Goal: Task Accomplishment & Management: Manage account settings

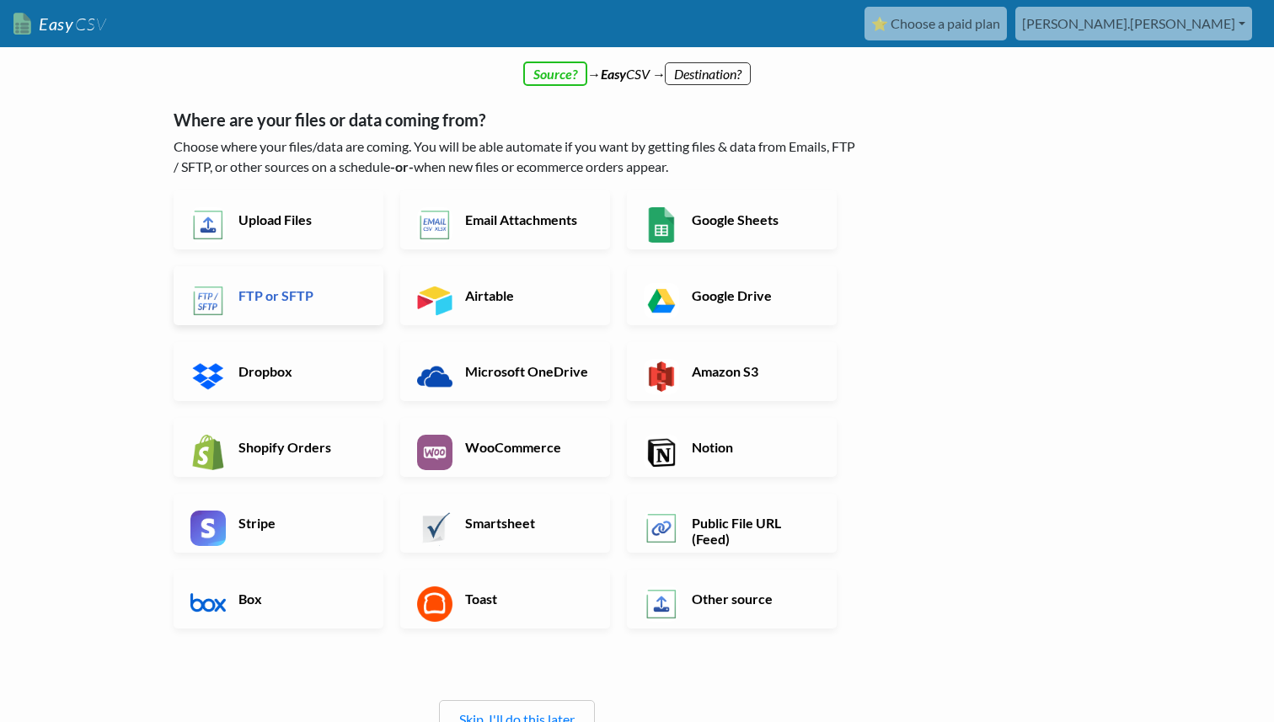
click at [267, 278] on link "FTP or SFTP" at bounding box center [279, 295] width 210 height 59
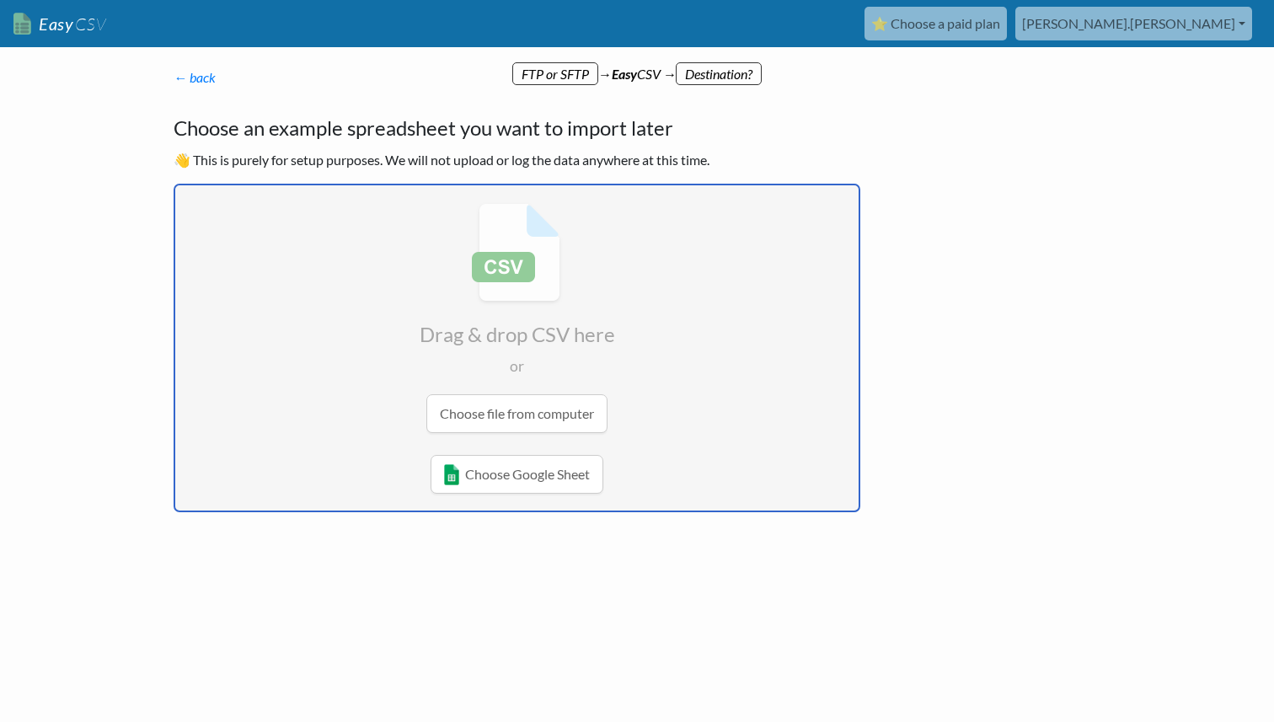
type input "C:\fakepath\Abonnements-Export-[DATE]-1423.csv"
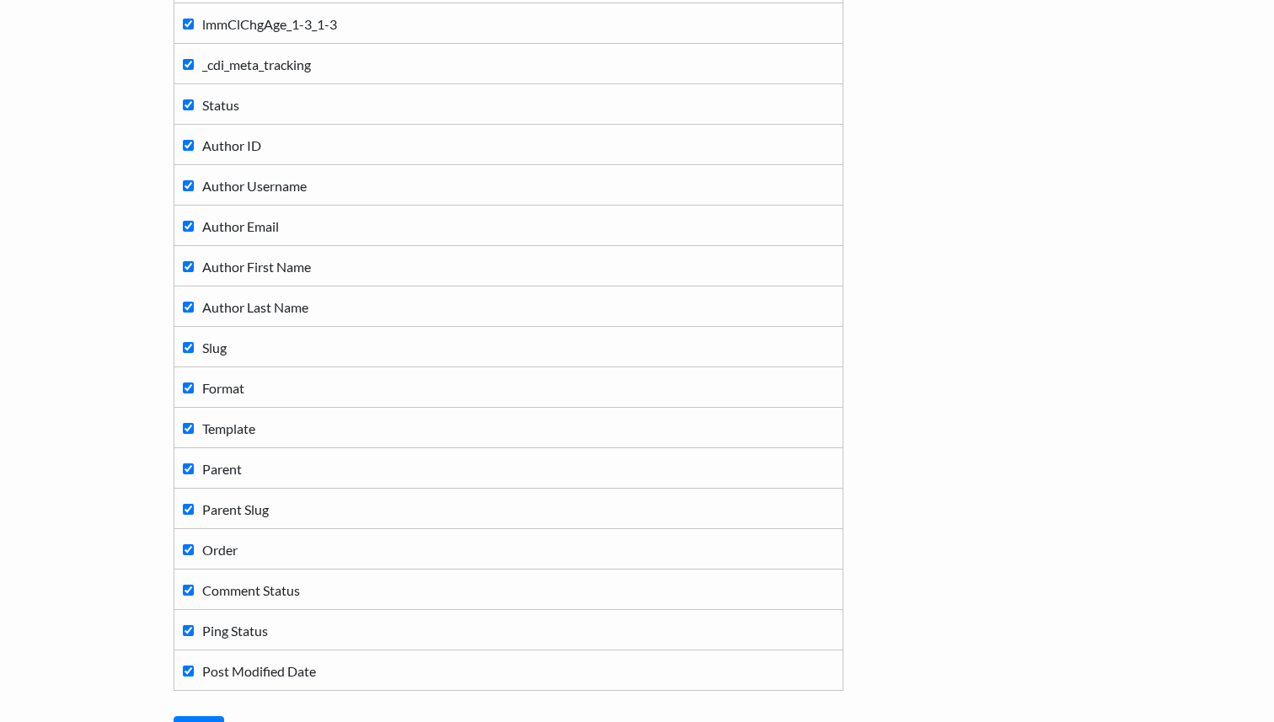
scroll to position [9709, 0]
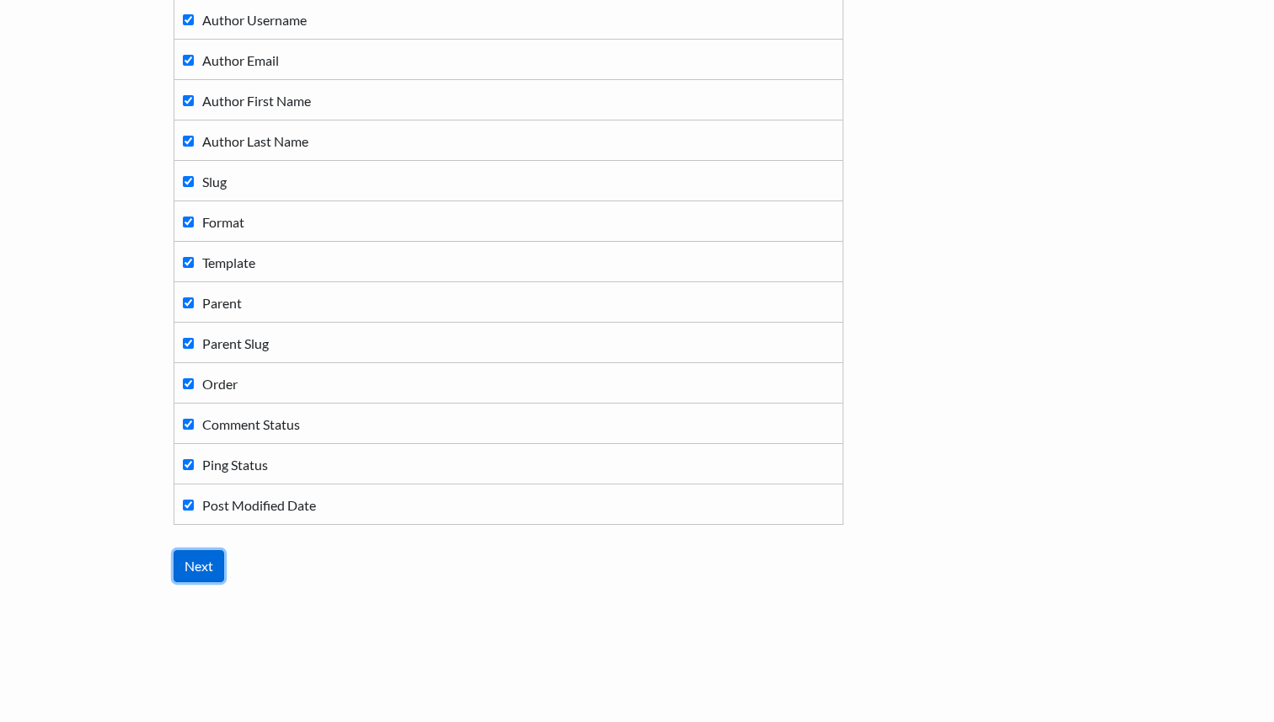
click at [203, 564] on input "Next" at bounding box center [199, 566] width 51 height 32
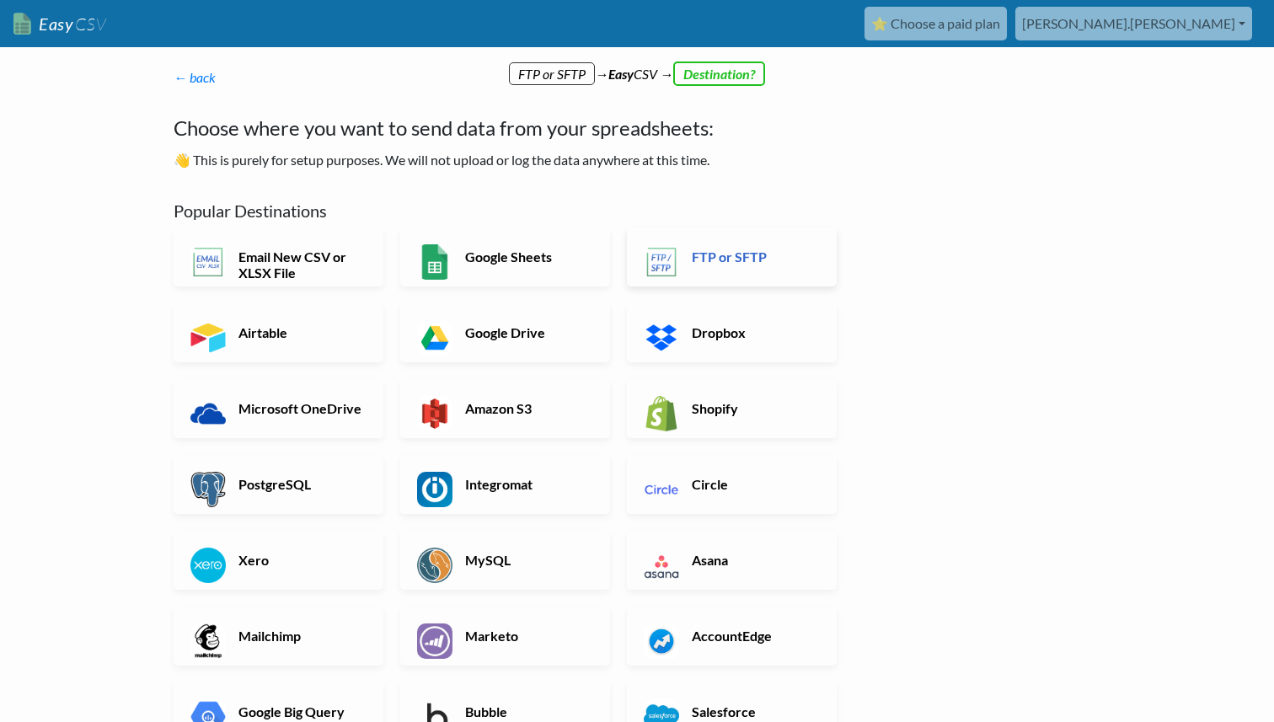
click at [726, 252] on h6 "FTP or SFTP" at bounding box center [754, 257] width 132 height 16
click at [783, 262] on h6 "FTP or SFTP" at bounding box center [754, 257] width 132 height 16
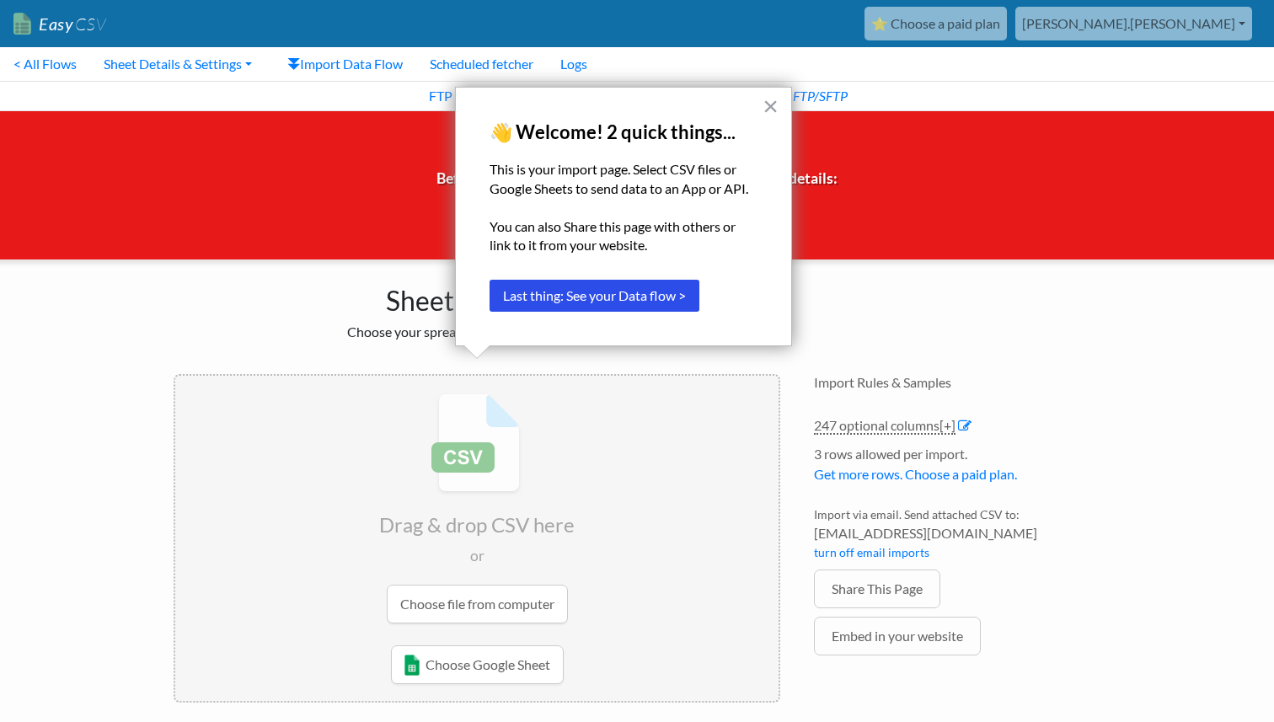
scroll to position [16, 0]
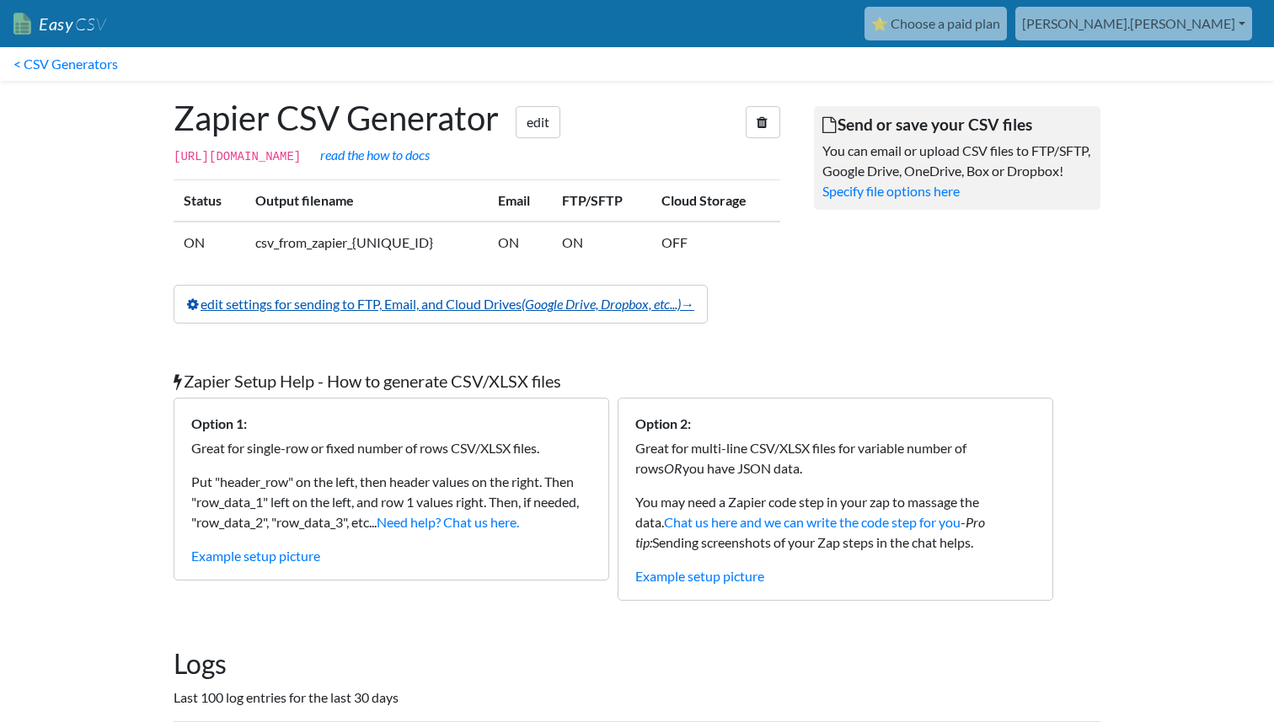
click at [501, 321] on link "edit settings for sending to FTP, Email, and Cloud Drives (Google Drive, Dropbo…" at bounding box center [441, 304] width 534 height 39
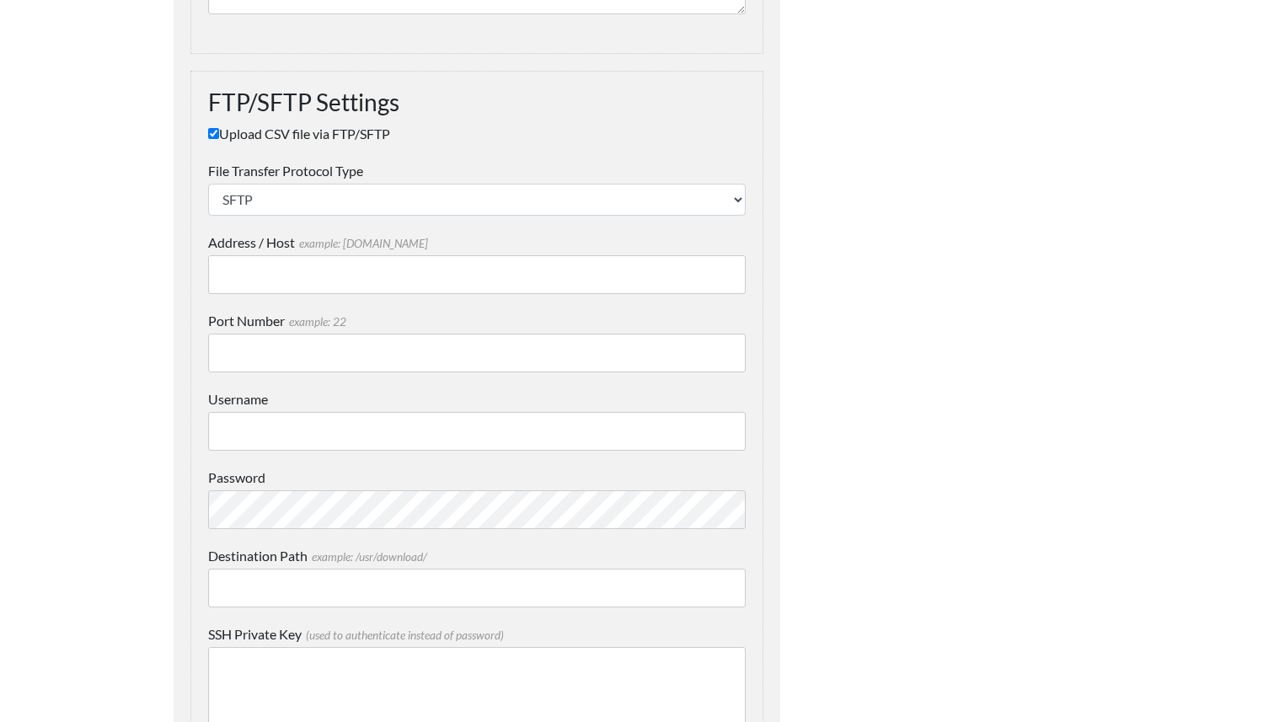
scroll to position [1863, 0]
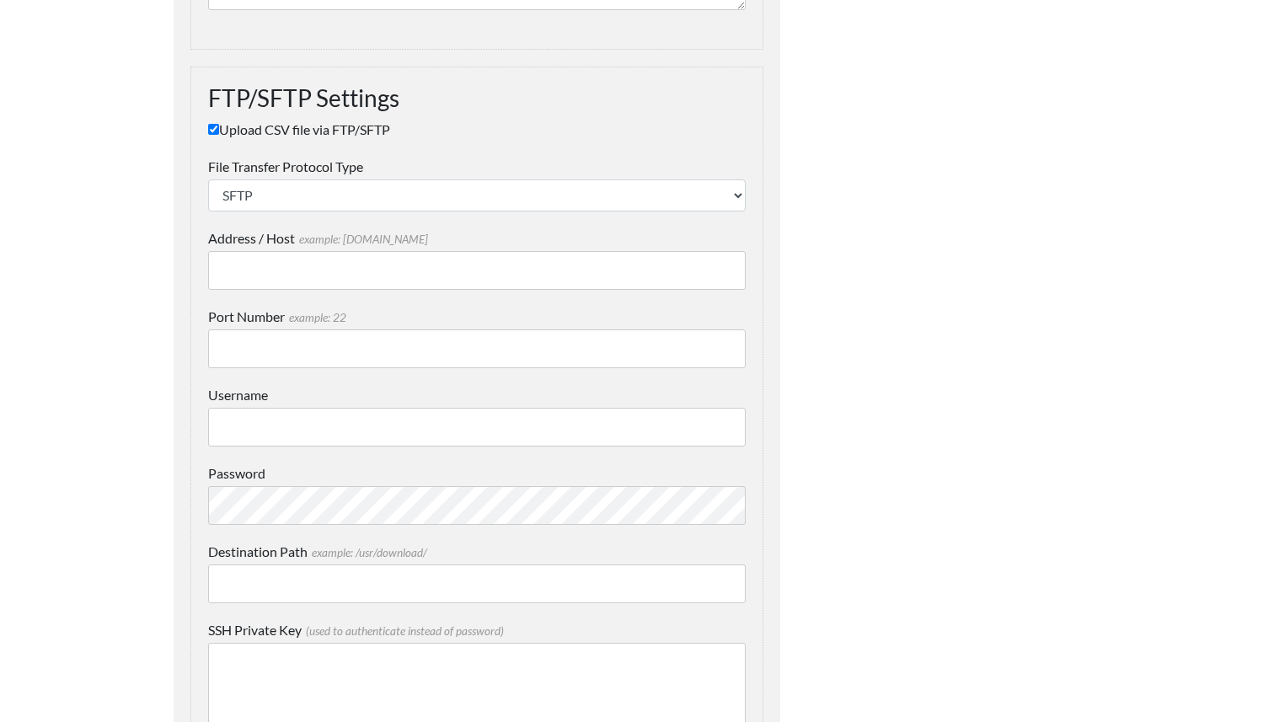
click at [290, 432] on input "Username" at bounding box center [477, 427] width 538 height 39
paste input "arunfbn-qhcourriers"
type input "arunfbn-qhcourriers"
click at [272, 267] on input "Address / Host example: mydomain.com" at bounding box center [477, 270] width 538 height 39
paste input "[DOMAIN_NAME]"
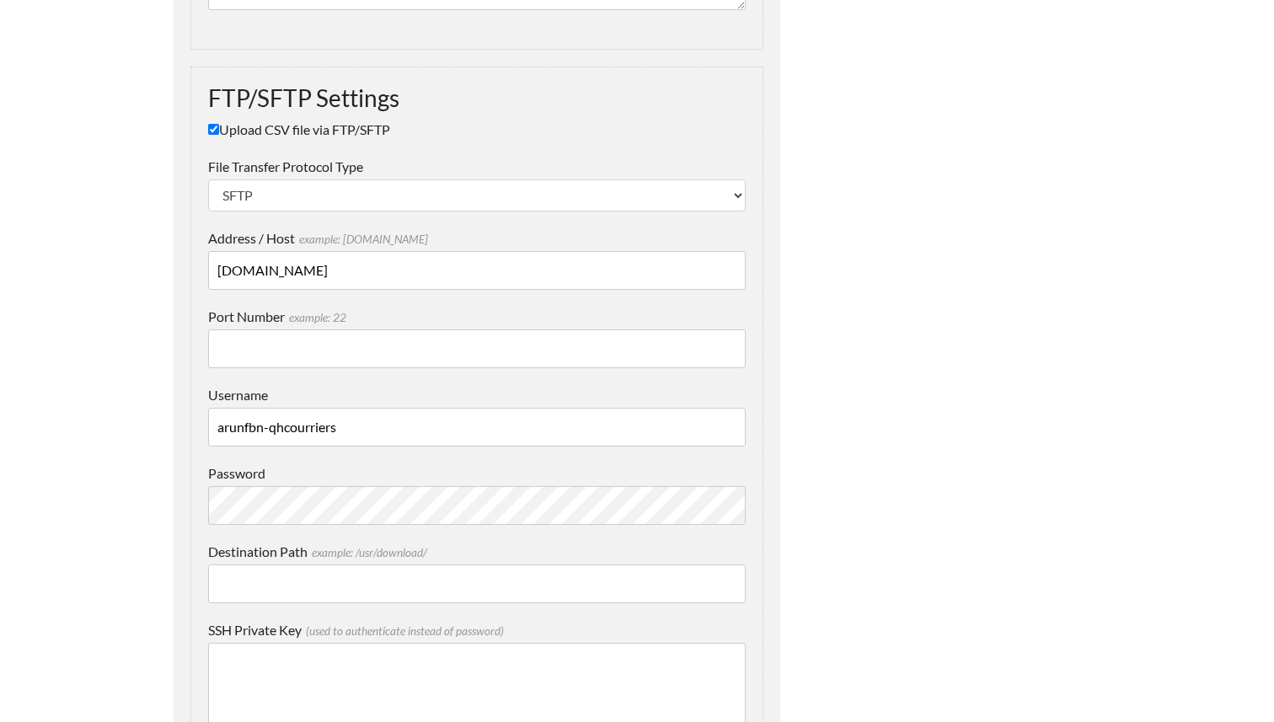
type input "[DOMAIN_NAME]"
click at [394, 340] on input "Port Number example: 22" at bounding box center [477, 348] width 538 height 39
paste input "43305"
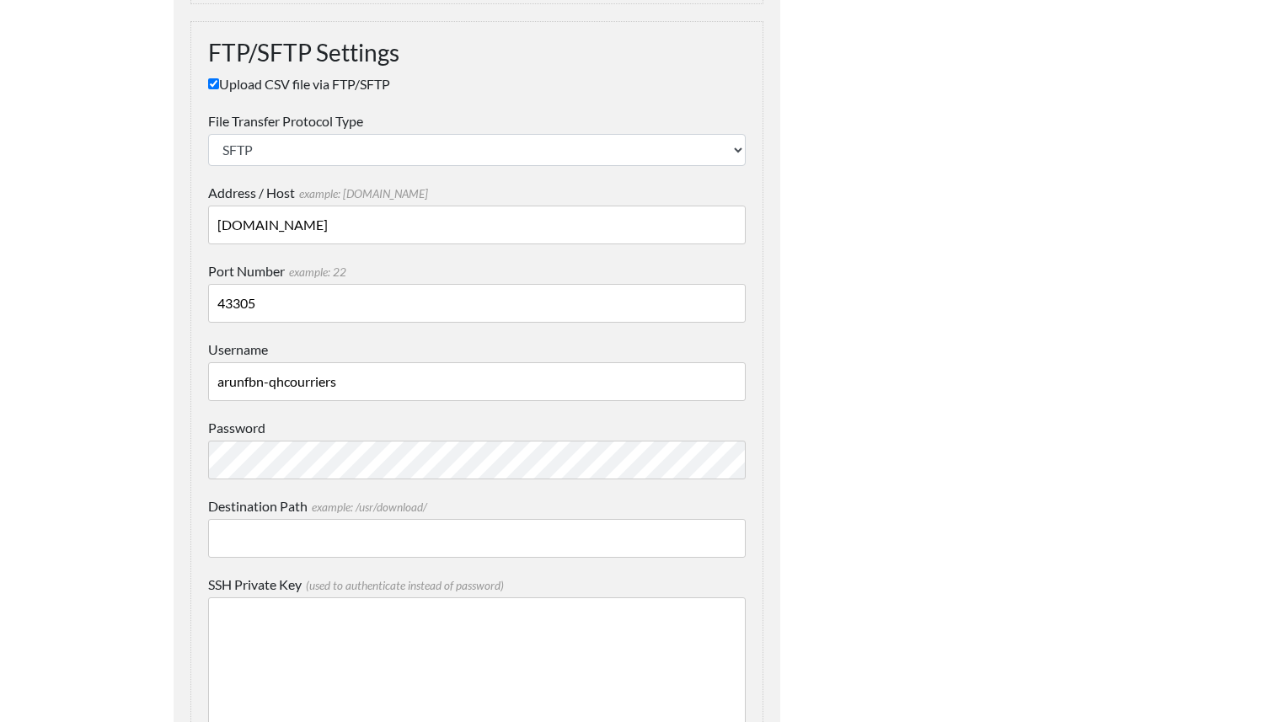
scroll to position [1921, 0]
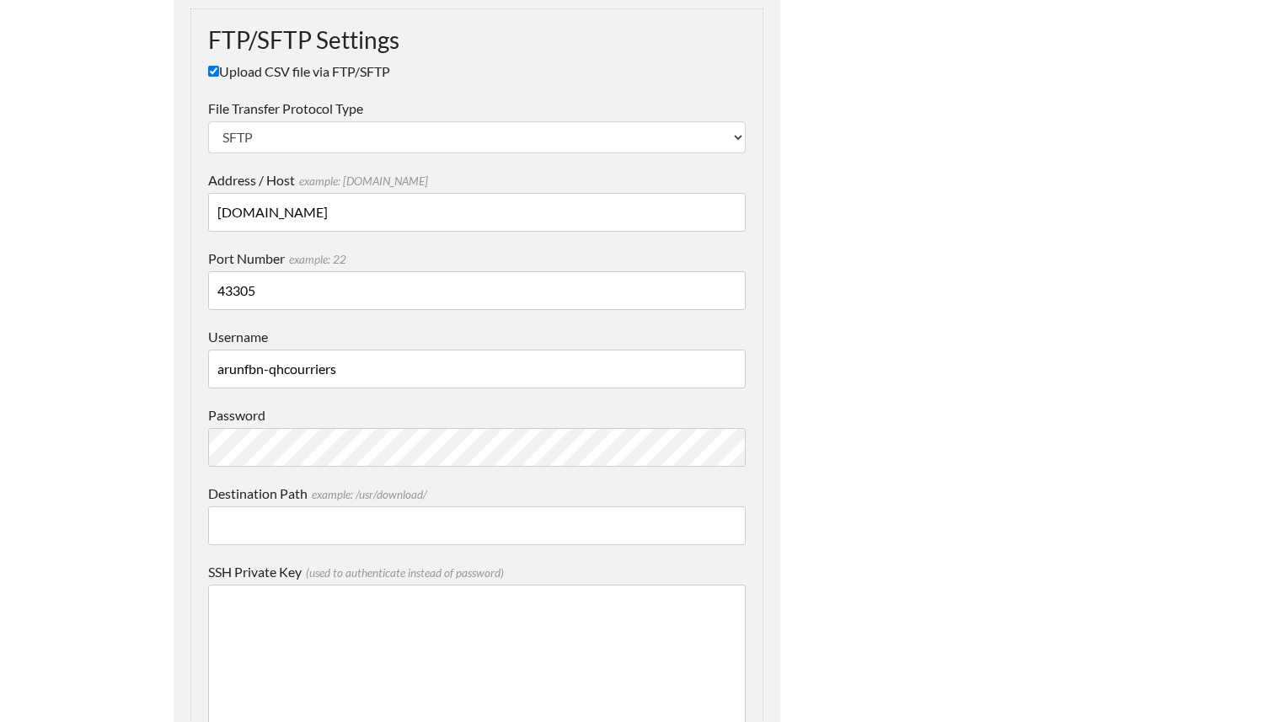
type input "43305"
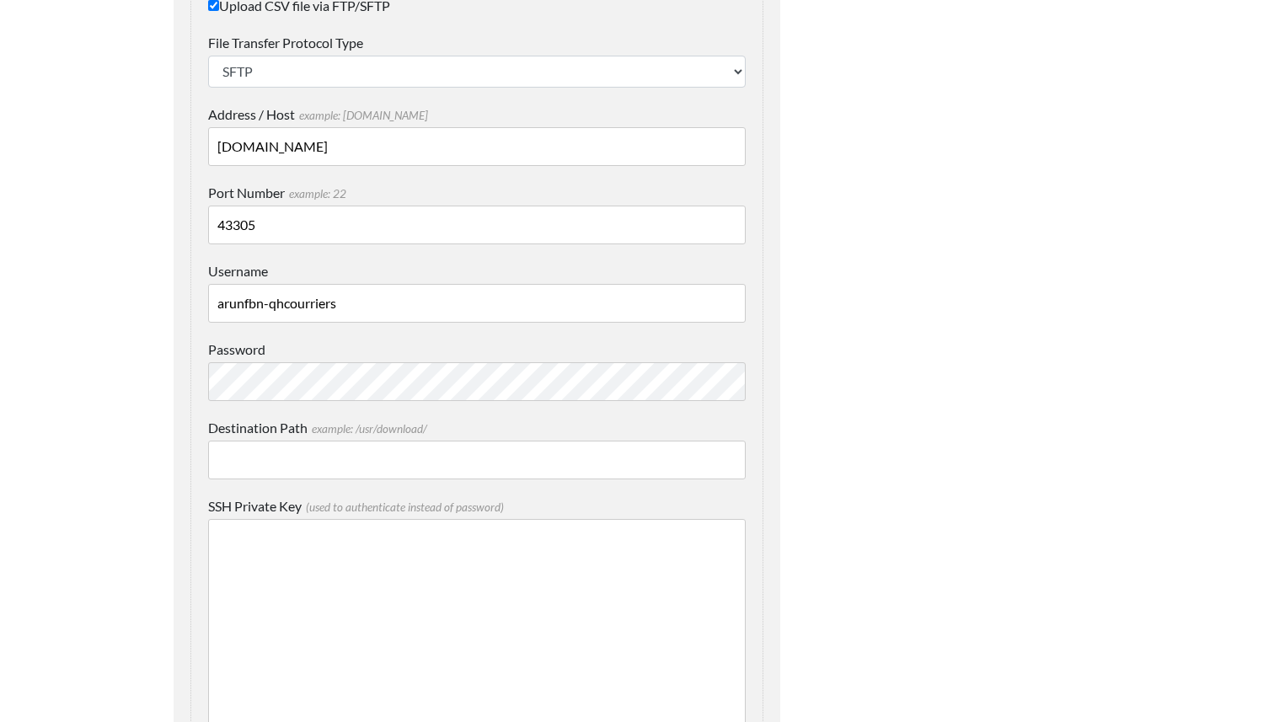
scroll to position [2004, 0]
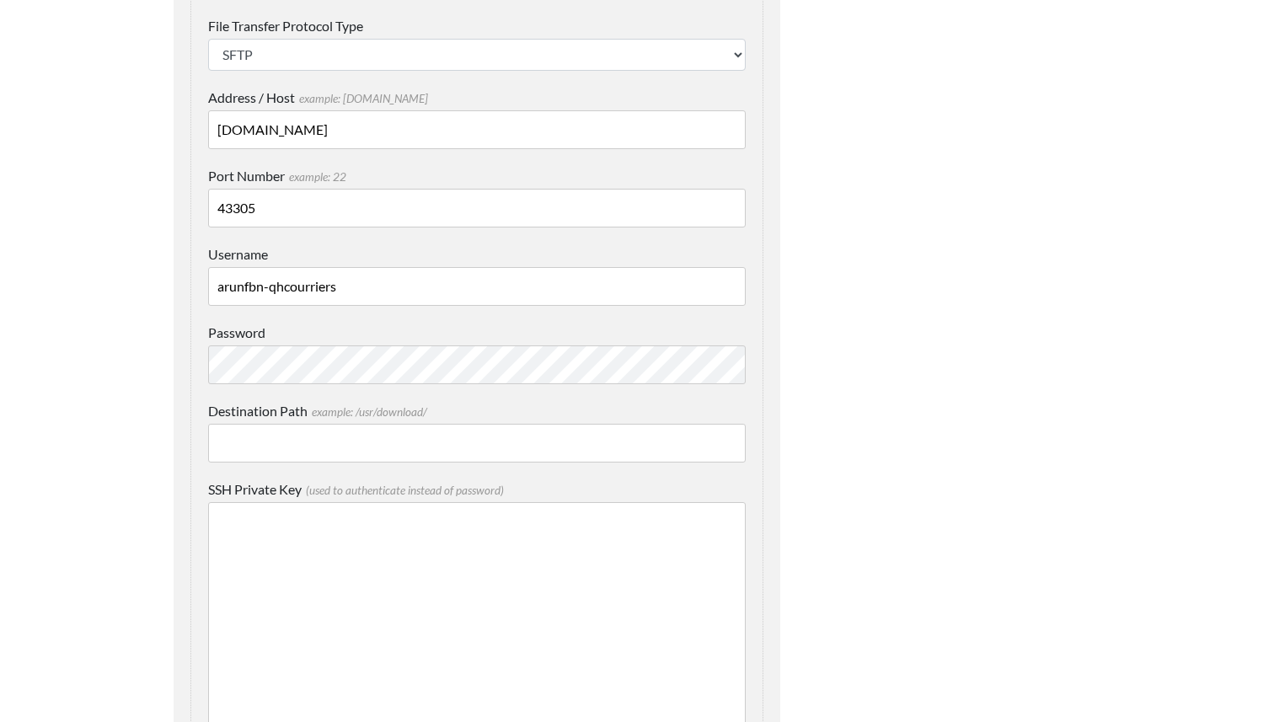
click at [530, 439] on input "Destination Path example: /usr/download/" at bounding box center [477, 443] width 538 height 39
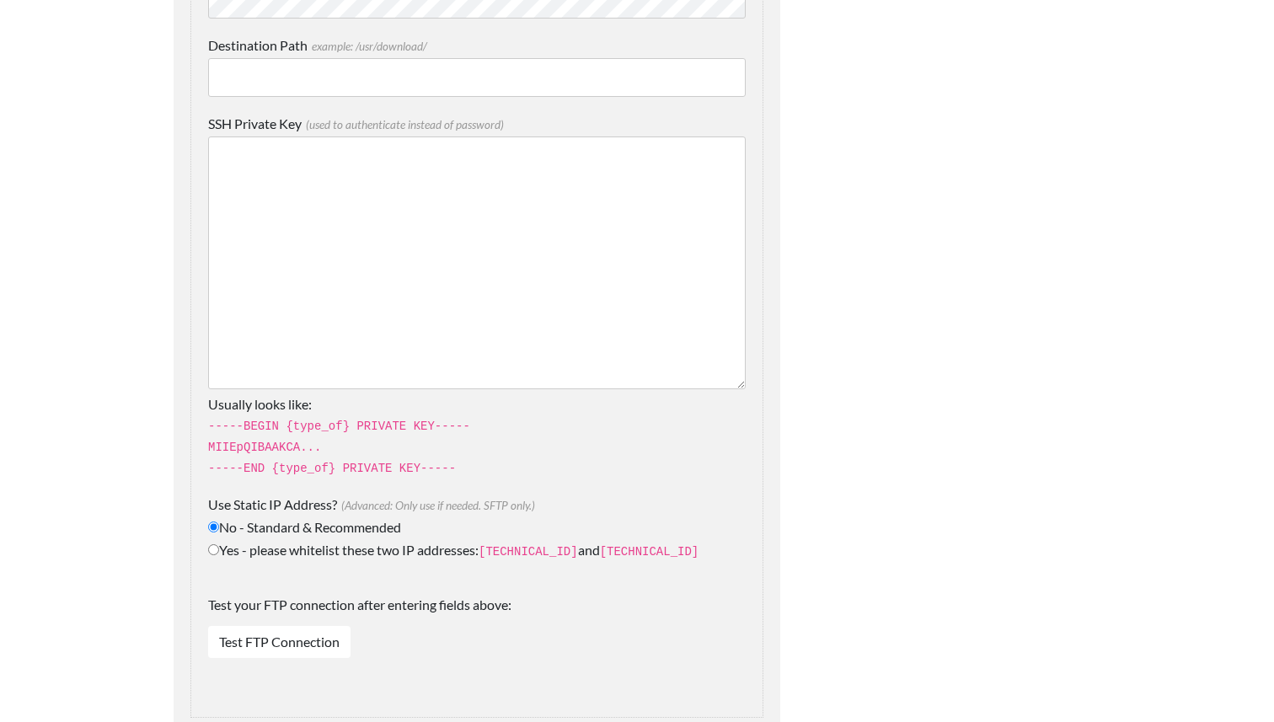
scroll to position [2381, 0]
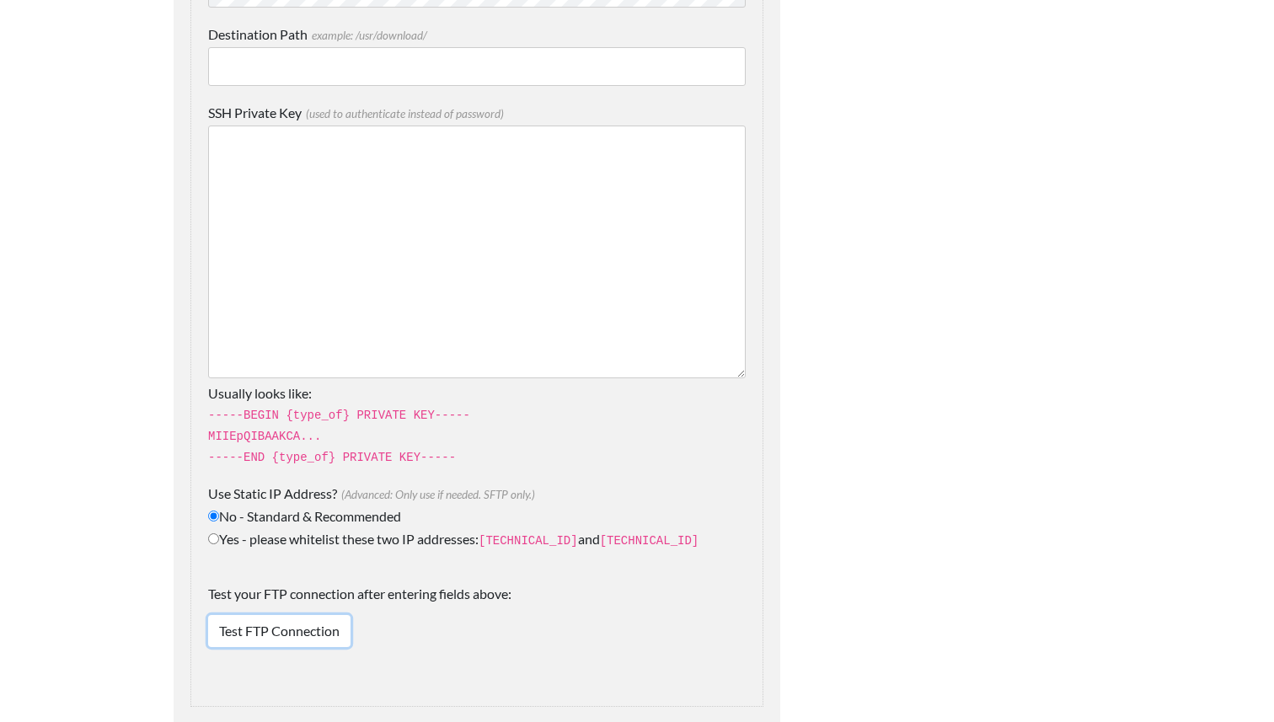
click at [324, 624] on link "Test FTP Connection" at bounding box center [279, 631] width 142 height 32
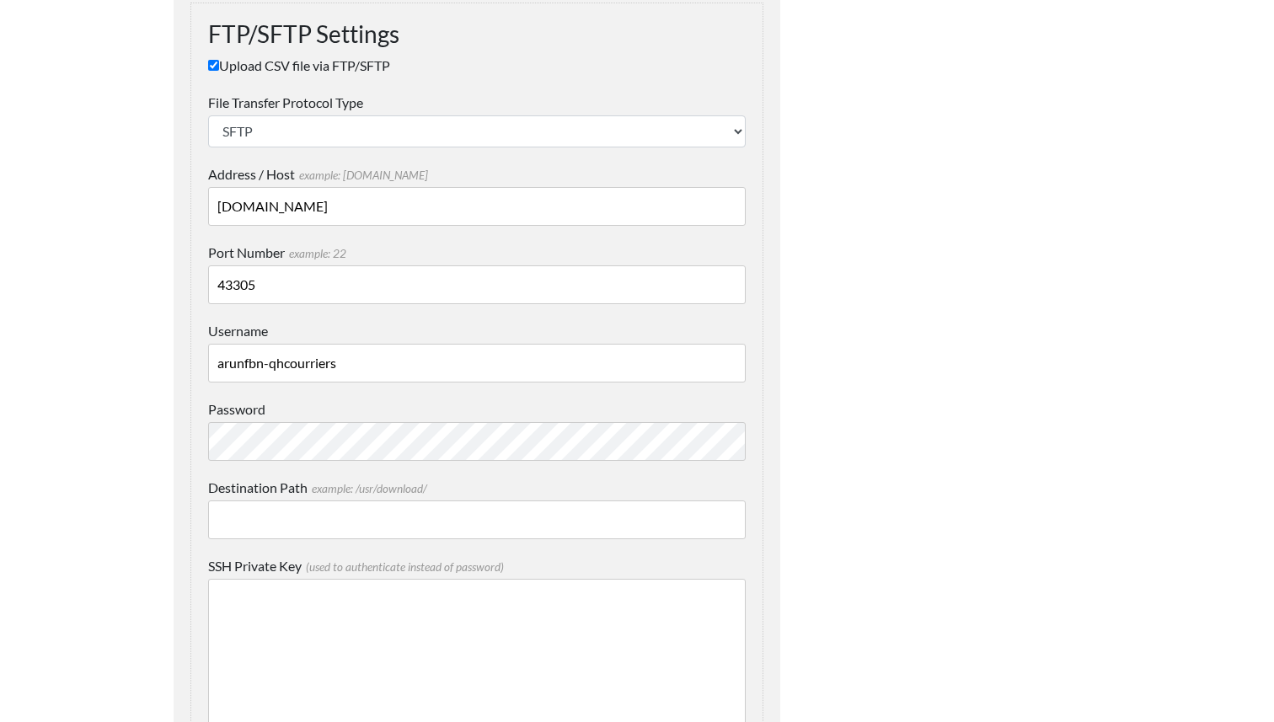
scroll to position [1921, 0]
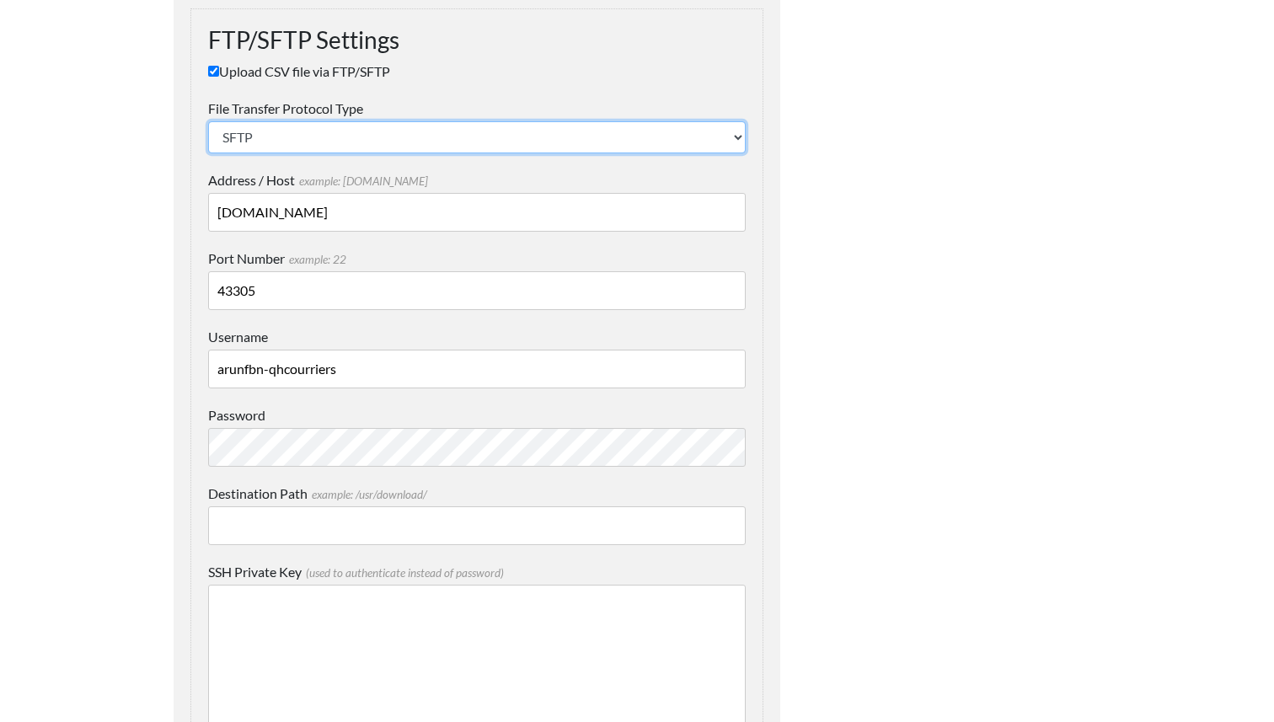
click at [631, 137] on select "SFTP FTP FTPS" at bounding box center [477, 137] width 538 height 32
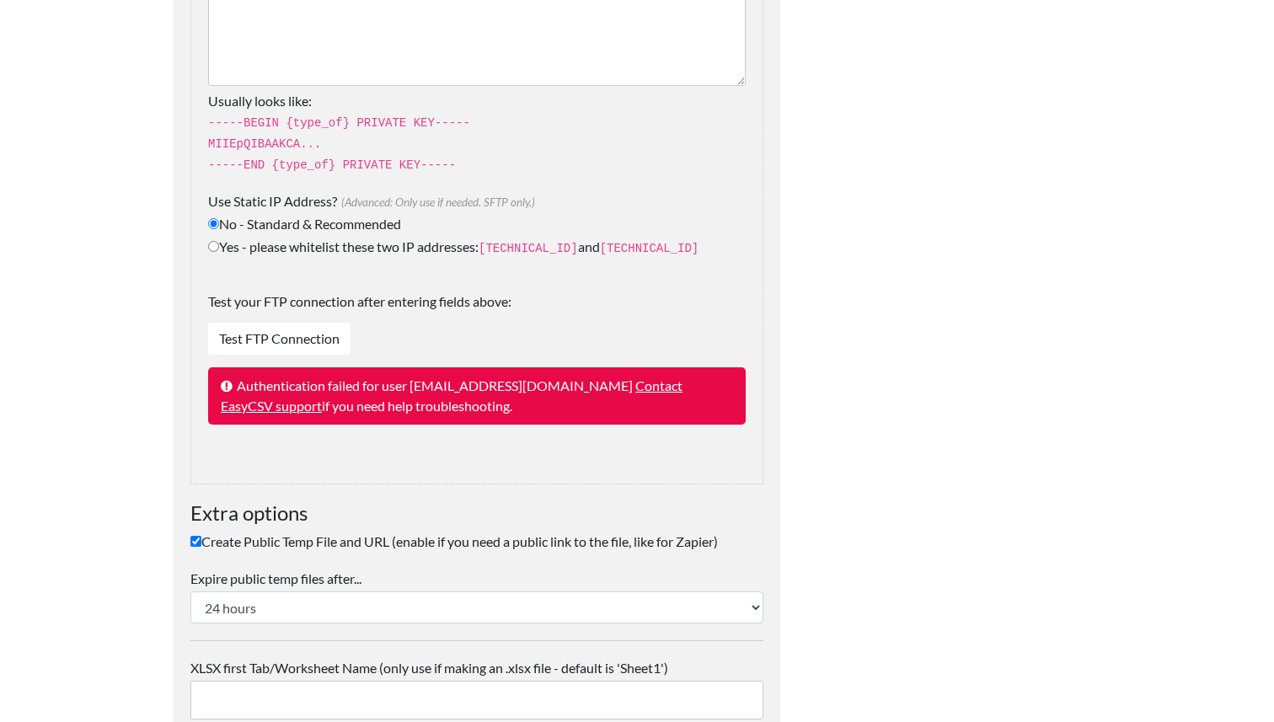
scroll to position [2705, 0]
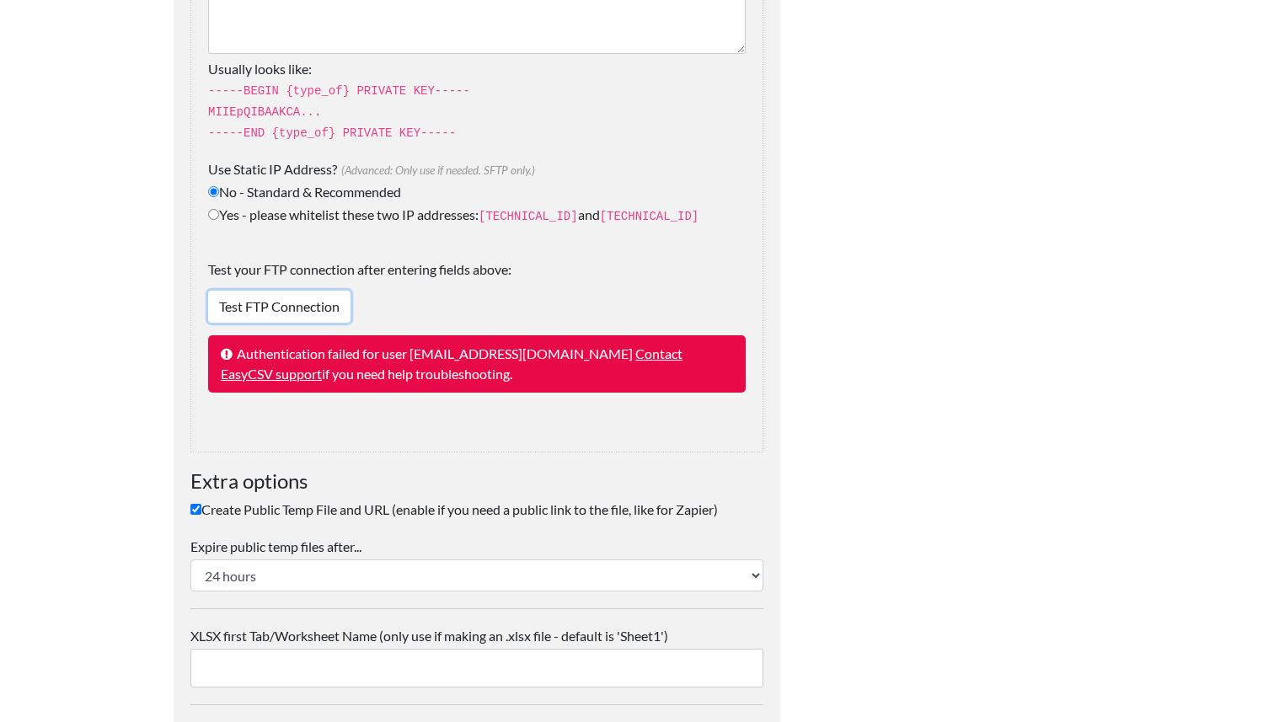
click at [287, 298] on link "Test FTP Connection" at bounding box center [279, 307] width 142 height 32
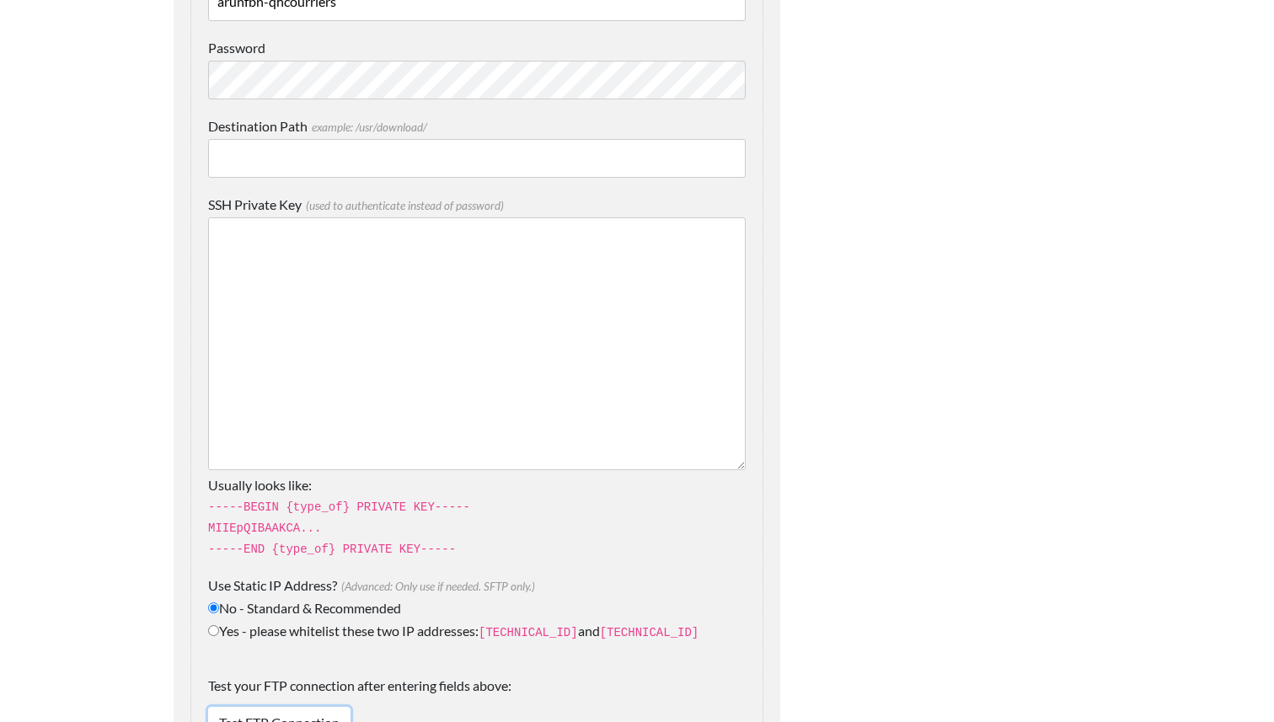
scroll to position [2078, 0]
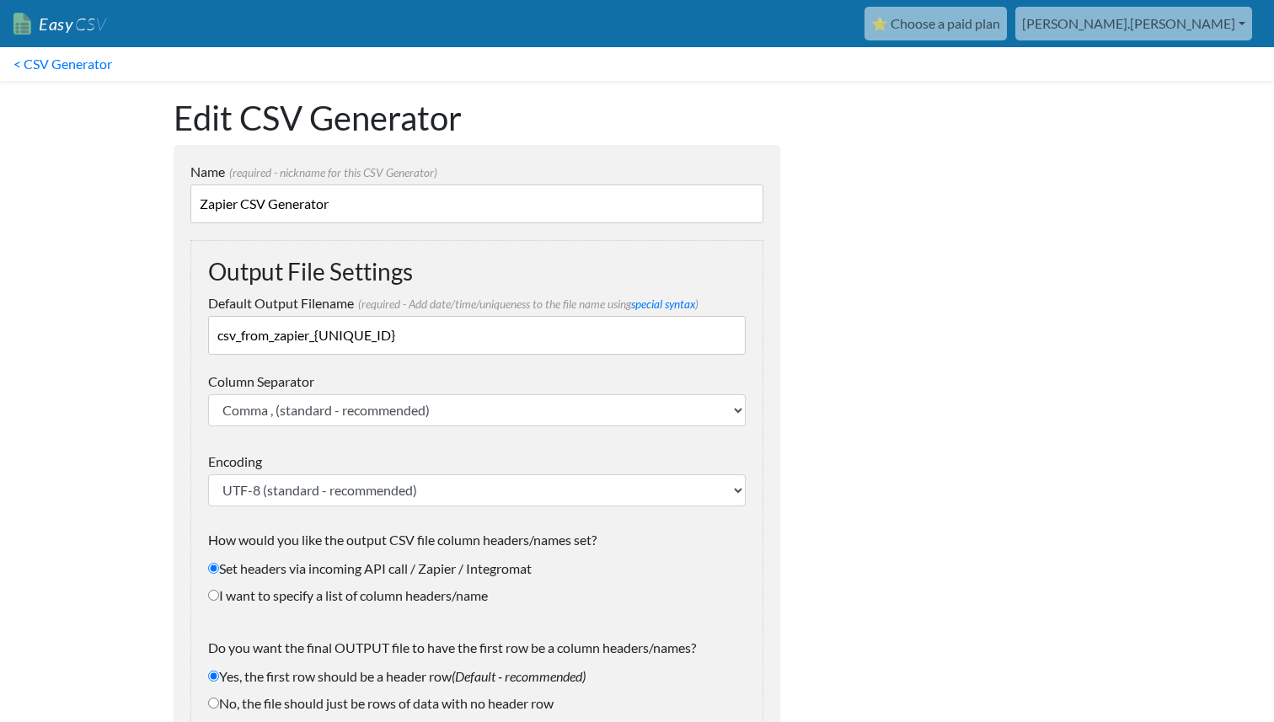
scroll to position [2078, 0]
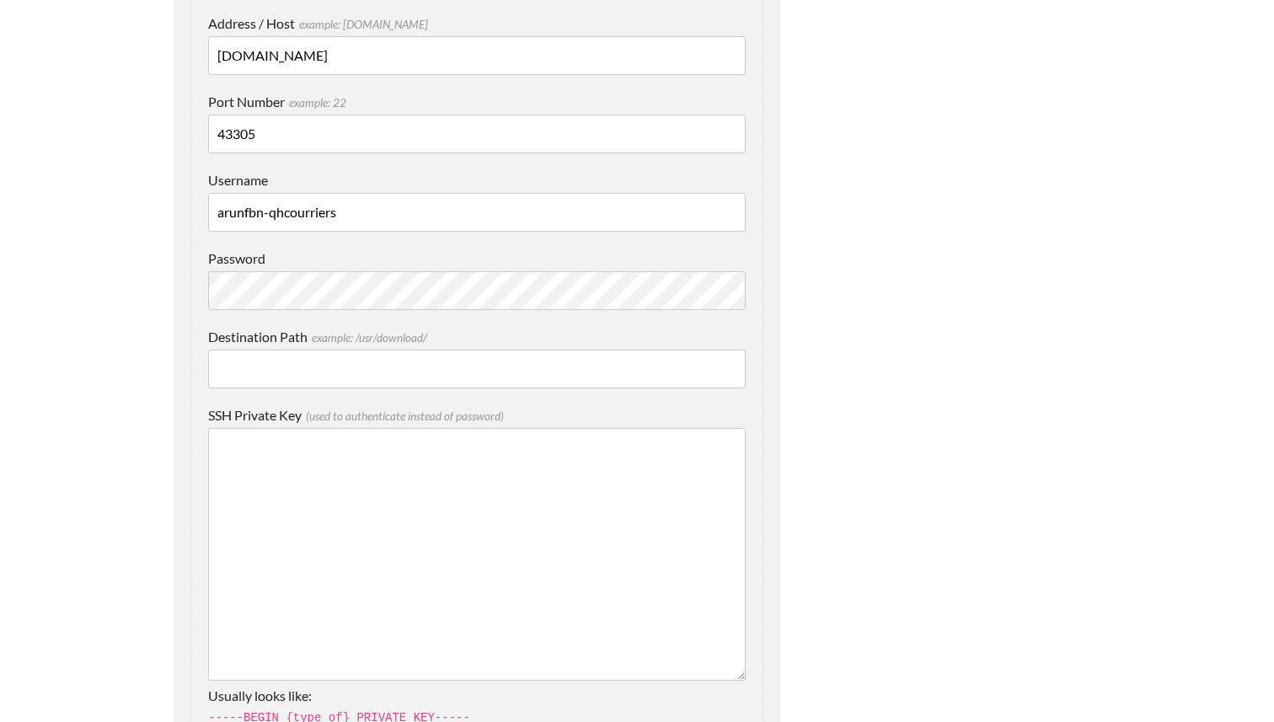
click at [362, 215] on input "arunfbn-qhcourriers" at bounding box center [477, 212] width 538 height 39
click at [243, 138] on input "43305" at bounding box center [477, 134] width 538 height 39
click at [411, 63] on input "[DOMAIN_NAME]" at bounding box center [477, 55] width 538 height 39
